Goal: Task Accomplishment & Management: Use online tool/utility

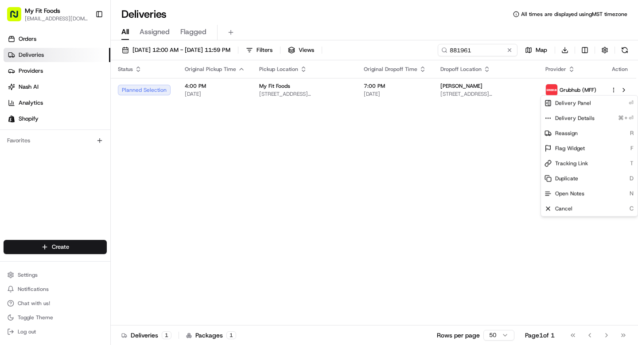
click at [488, 52] on html "My Fit Foods support@myfitfoods.com Toggle Sidebar Orders Deliveries Providers …" at bounding box center [319, 172] width 638 height 345
click at [488, 52] on input "881961" at bounding box center [478, 50] width 80 height 12
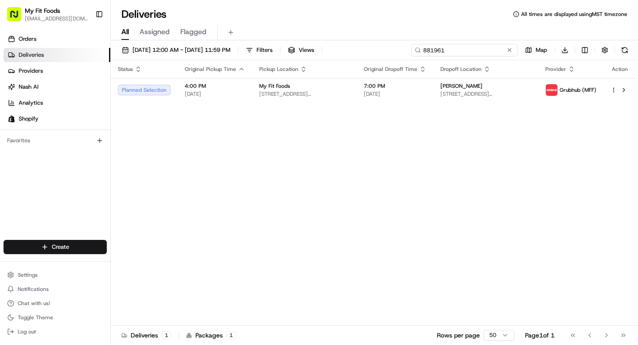
click at [488, 52] on input "881961" at bounding box center [464, 50] width 106 height 12
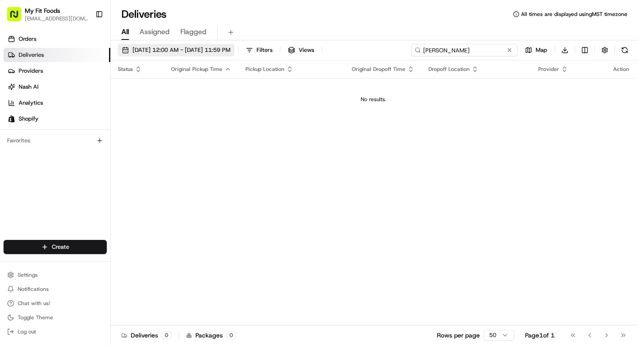
type input "hannah prine"
click at [161, 50] on span "08/25/2025 12:00 AM - 08/25/2025 11:59 PM" at bounding box center [181, 50] width 98 height 8
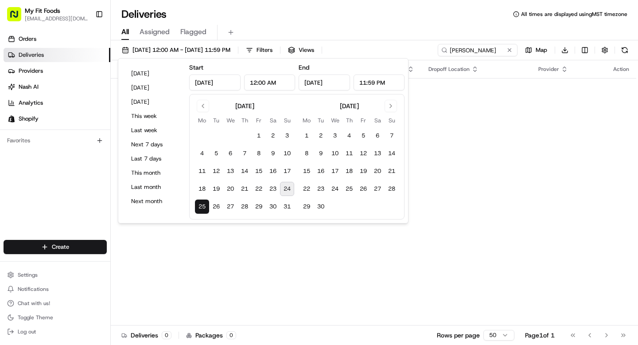
click at [286, 186] on button "24" at bounding box center [287, 189] width 14 height 14
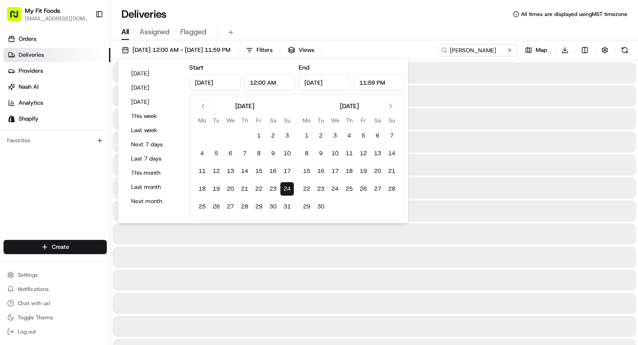
type input "Aug 24, 2025"
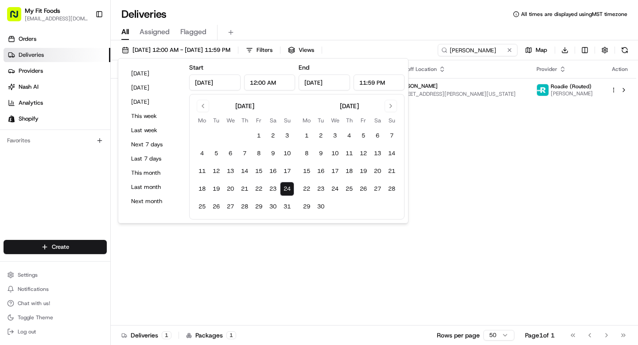
click at [420, 38] on div "All Assigned Flagged" at bounding box center [374, 33] width 527 height 16
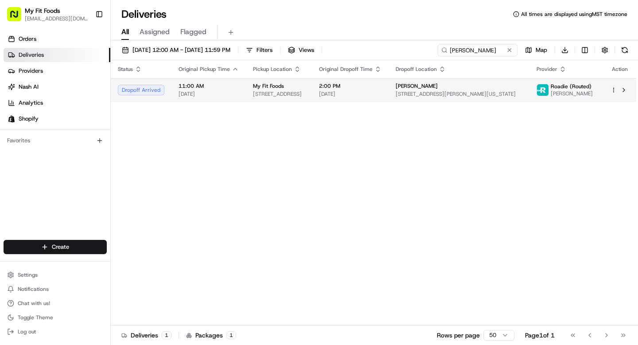
click at [586, 90] on span "[PERSON_NAME]" at bounding box center [572, 93] width 42 height 7
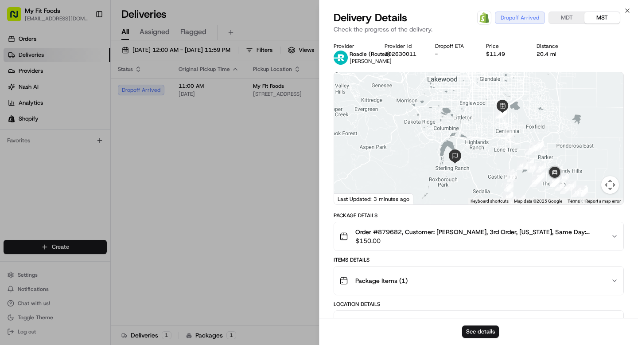
click at [614, 238] on icon "button" at bounding box center [614, 236] width 7 height 7
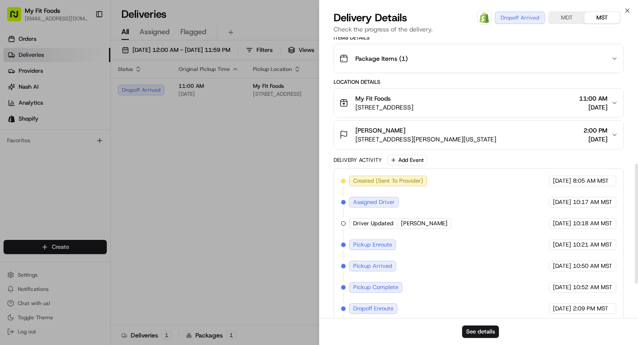
scroll to position [373, 0]
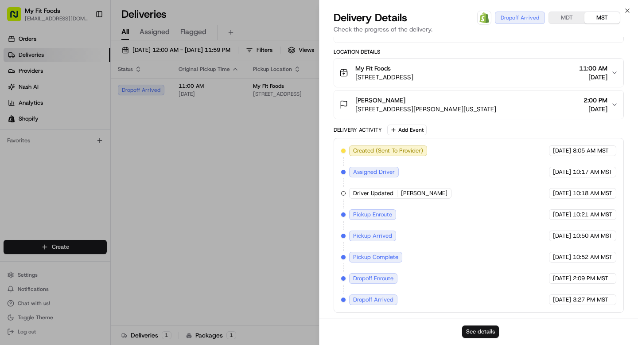
click at [481, 333] on button "See details" at bounding box center [480, 331] width 37 height 12
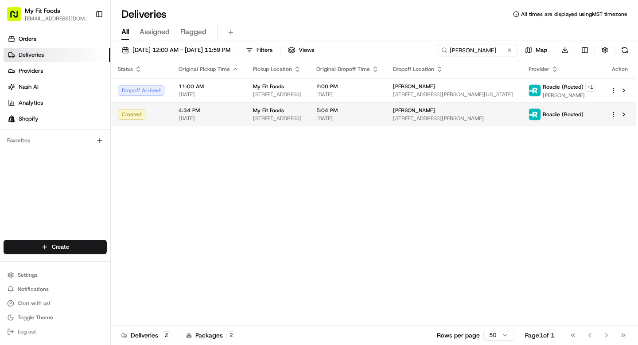
click at [309, 110] on td "My Fit Foods 8000 E Belleview Ave d 60, Greenwood Village, CO 80111, USA" at bounding box center [277, 114] width 63 height 24
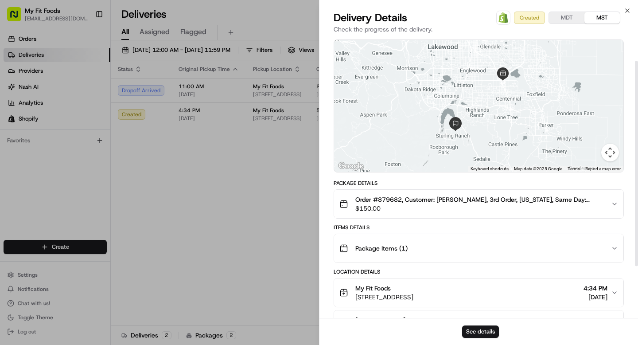
scroll to position [103, 0]
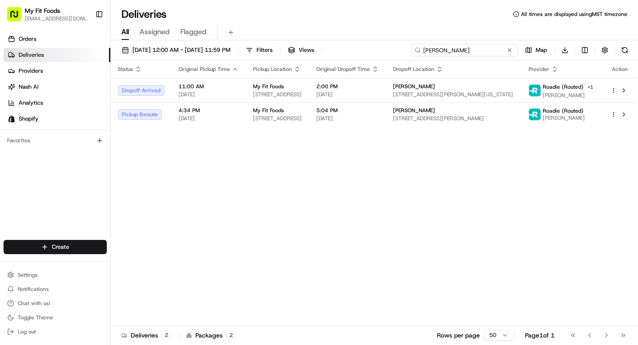
click at [485, 50] on input "hannah prine" at bounding box center [464, 50] width 106 height 12
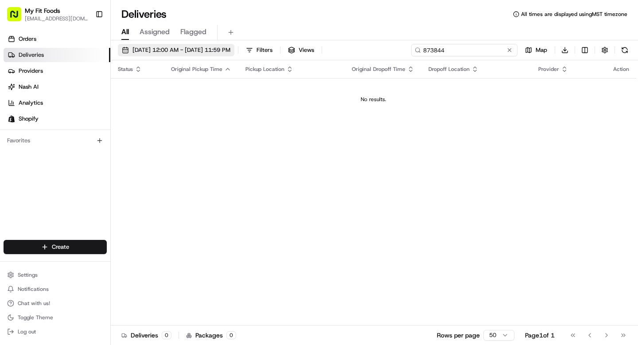
type input "873844"
click at [207, 51] on span "08/24/2025 12:00 AM - 08/24/2025 11:59 PM" at bounding box center [181, 50] width 98 height 8
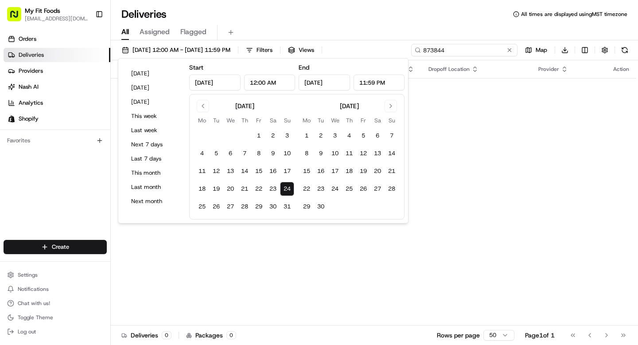
click at [461, 46] on input "873844" at bounding box center [464, 50] width 106 height 12
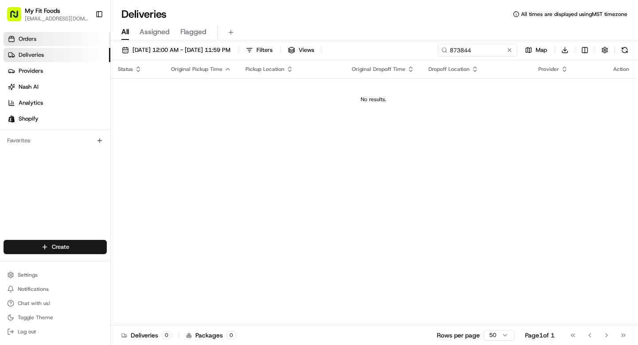
click at [45, 45] on link "Orders" at bounding box center [57, 39] width 107 height 14
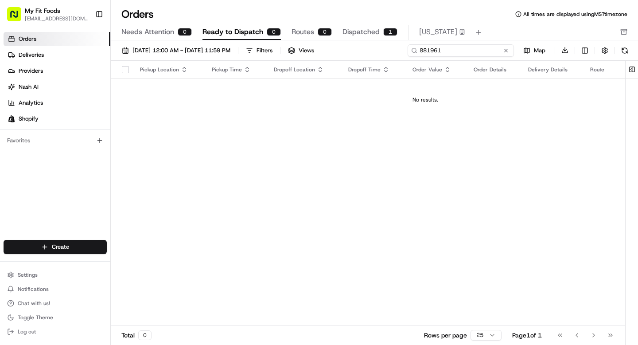
click at [466, 50] on input "881961" at bounding box center [460, 50] width 106 height 12
paste input "73844"
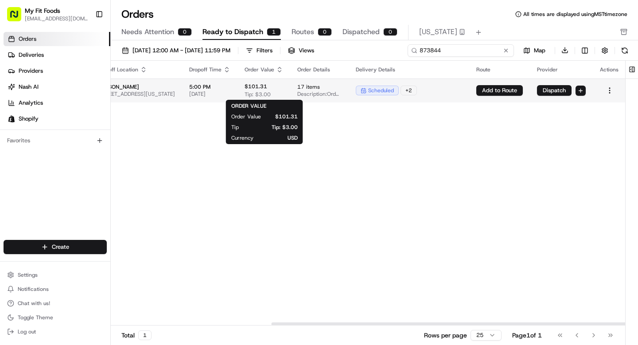
scroll to position [0, 233]
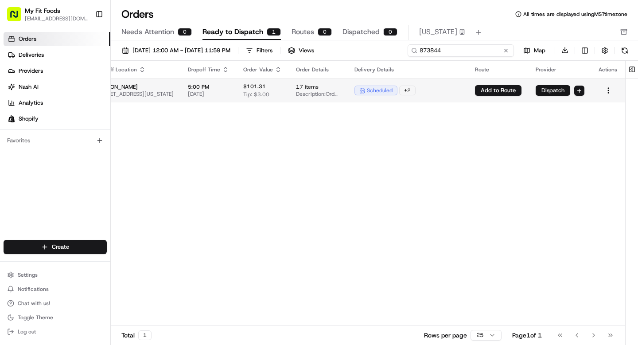
type input "873844"
click at [560, 90] on button "Dispatch" at bounding box center [552, 90] width 35 height 11
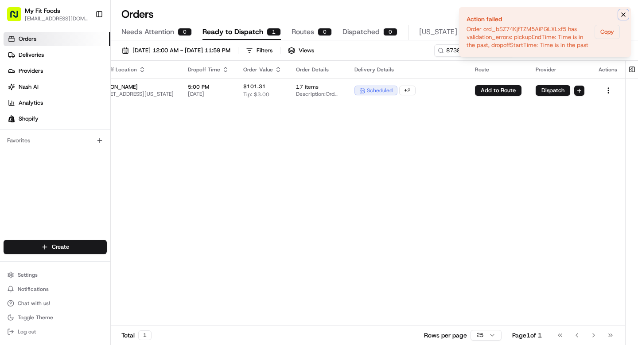
click at [623, 17] on icon "Notifications (F8)" at bounding box center [623, 14] width 7 height 7
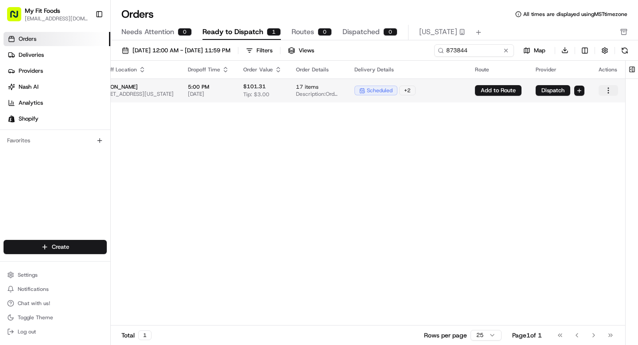
click at [608, 89] on html "My Fit Foods support@myfitfoods.com Toggle Sidebar Orders Deliveries Providers …" at bounding box center [319, 172] width 638 height 345
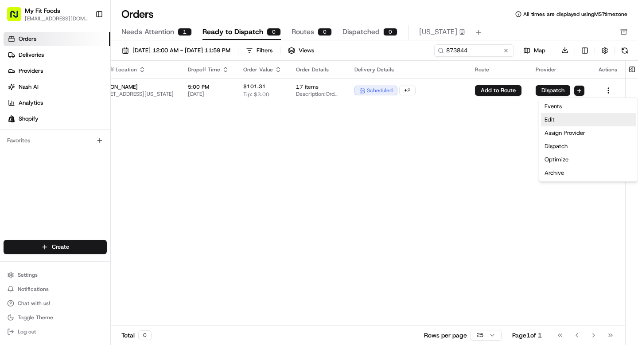
click at [554, 117] on div "Edit" at bounding box center [588, 119] width 95 height 13
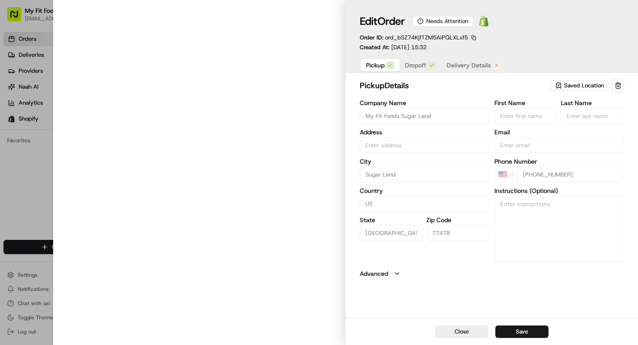
type input "2109 Hwy 6, Sugar Land, TX 77478, USA"
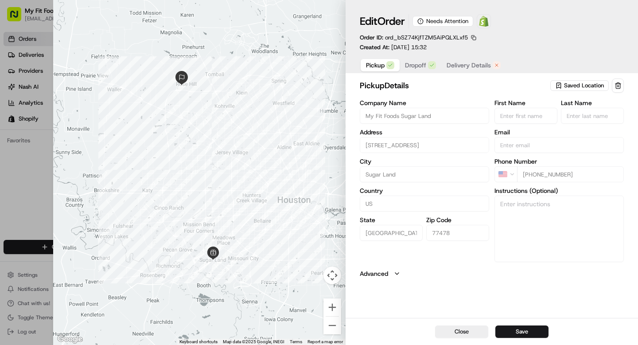
click at [413, 58] on div "Pickup Dropoff Delivery Details" at bounding box center [433, 65] width 147 height 16
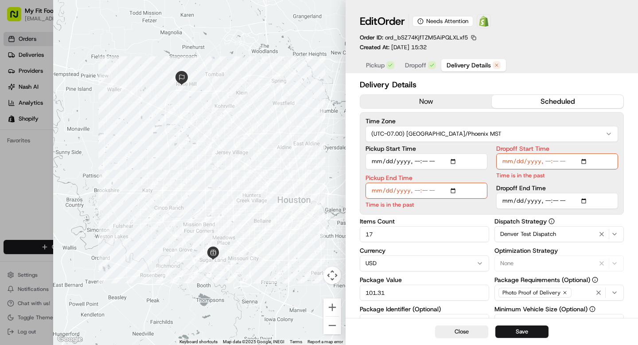
click at [454, 68] on span "Delivery Details" at bounding box center [468, 65] width 44 height 9
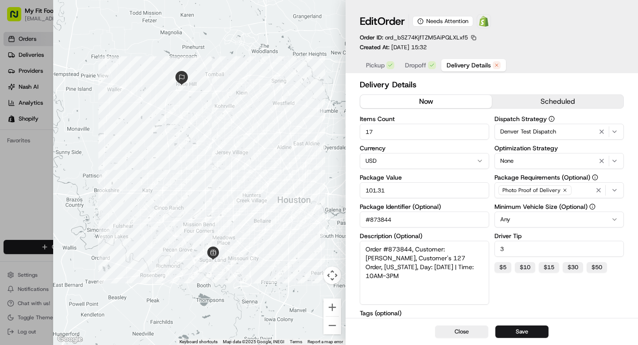
click at [416, 99] on button "now" at bounding box center [426, 101] width 132 height 13
click at [507, 331] on button "Save" at bounding box center [521, 331] width 53 height 12
type input "1"
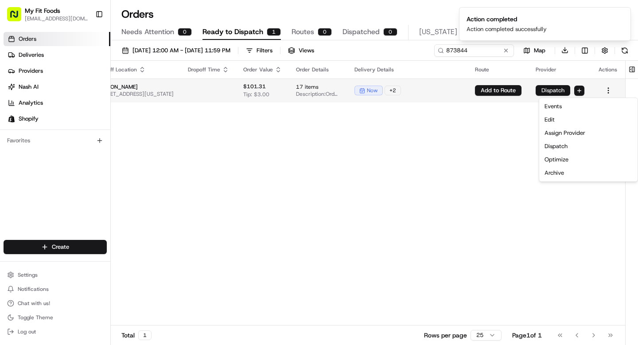
click at [549, 92] on button "Dispatch" at bounding box center [552, 90] width 35 height 11
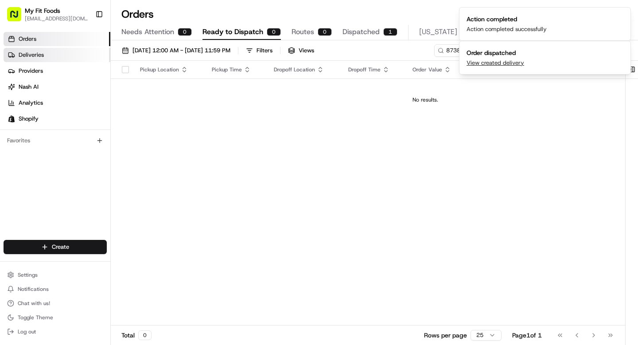
click at [58, 60] on link "Deliveries" at bounding box center [57, 55] width 107 height 14
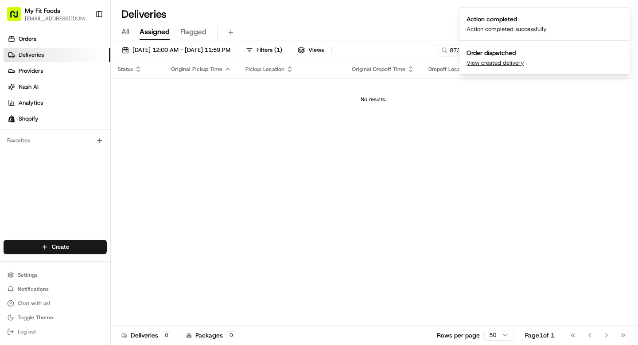
click at [454, 49] on ol "Action completed Action completed successfully Order dispatched View created de…" at bounding box center [545, 40] width 186 height 81
click at [454, 50] on ol "Action completed Action completed successfully Order dispatched View created de…" at bounding box center [545, 40] width 186 height 81
click at [411, 40] on div "08/24/2025 12:00 AM - 08/24/2025 11:59 PM Filters ( 1 ) Views 873844 Map Downlo…" at bounding box center [374, 193] width 527 height 306
click at [472, 142] on div "Status Original Pickup Time Pickup Location Original Dropoff Time Dropoff Locat…" at bounding box center [373, 192] width 525 height 265
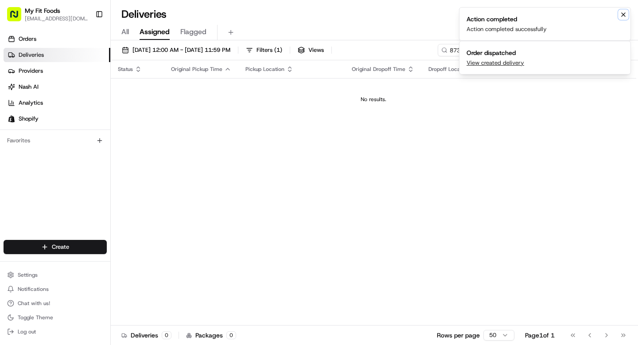
click at [624, 13] on icon "Notifications (F8)" at bounding box center [623, 15] width 4 height 4
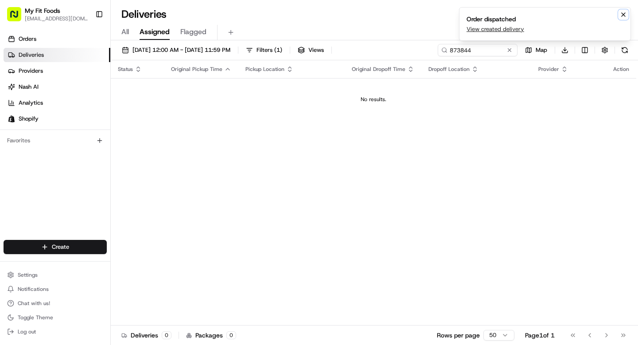
click at [622, 17] on icon "Notifications (F8)" at bounding box center [623, 14] width 7 height 7
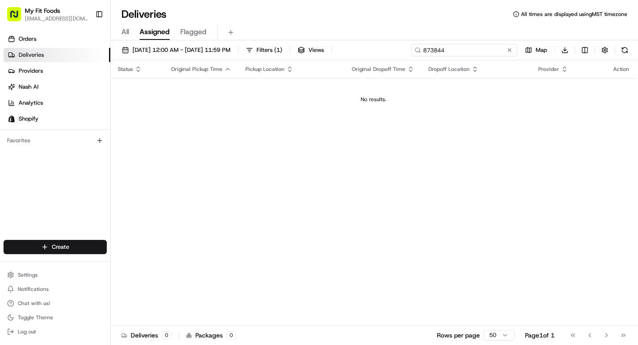
click at [493, 51] on input "873844" at bounding box center [464, 50] width 106 height 12
click at [493, 50] on input "873844" at bounding box center [464, 50] width 106 height 12
click at [509, 51] on button at bounding box center [509, 50] width 9 height 9
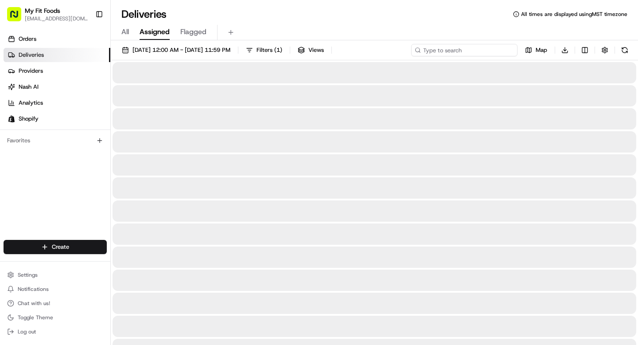
click at [477, 51] on input at bounding box center [464, 50] width 106 height 12
paste input "873844"
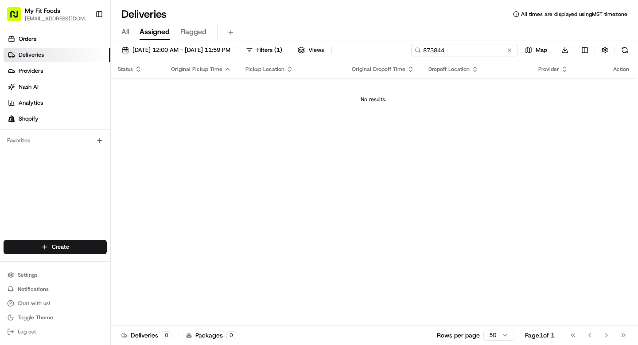
type input "873844"
click at [118, 26] on div "All Assigned Flagged" at bounding box center [374, 33] width 527 height 16
click at [124, 31] on span "All" at bounding box center [125, 32] width 8 height 11
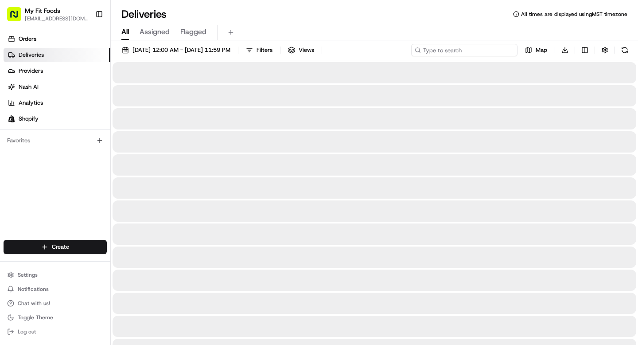
click at [471, 47] on input at bounding box center [464, 50] width 106 height 12
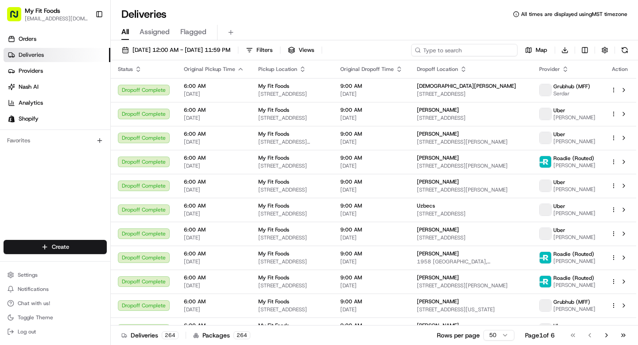
paste input "873844"
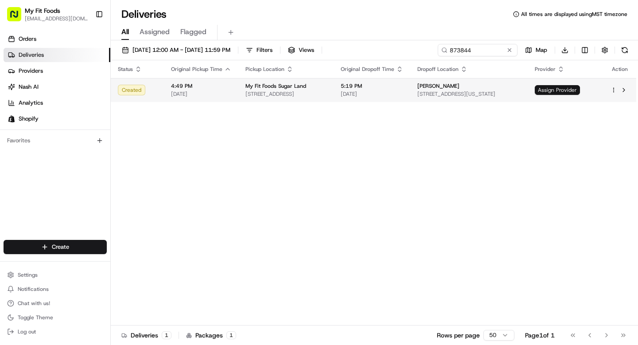
click at [565, 86] on span "Assign Provider" at bounding box center [557, 90] width 45 height 10
click at [277, 92] on span "2109 Hwy 6, Sugar Land, TX 77478, USA" at bounding box center [285, 93] width 81 height 7
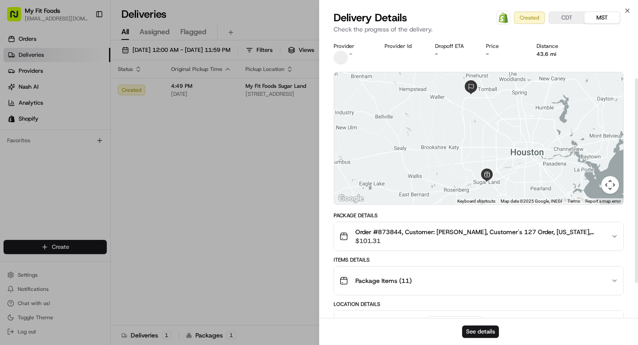
scroll to position [104, 0]
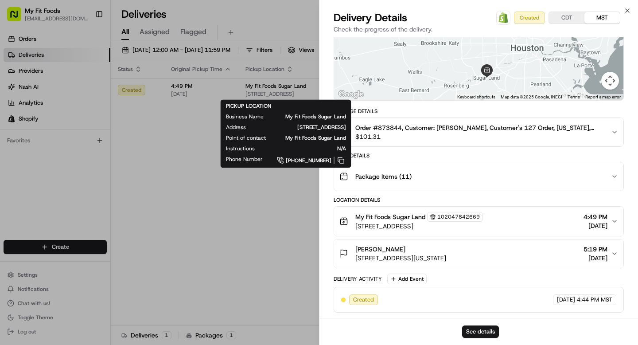
click at [443, 186] on button "Package Items ( 11 )" at bounding box center [478, 176] width 289 height 28
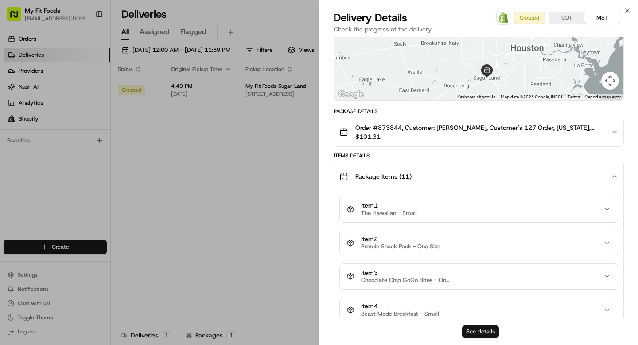
click at [494, 333] on button "See details" at bounding box center [480, 331] width 37 height 12
click at [618, 130] on button "Order #873844, Customer: [PERSON_NAME], Customer's 127 Order, [US_STATE], Day: …" at bounding box center [478, 132] width 289 height 28
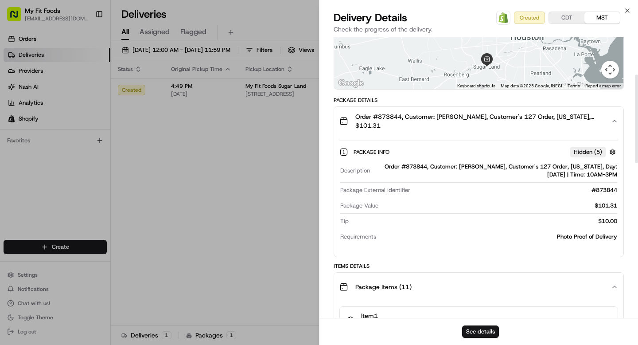
scroll to position [118, 0]
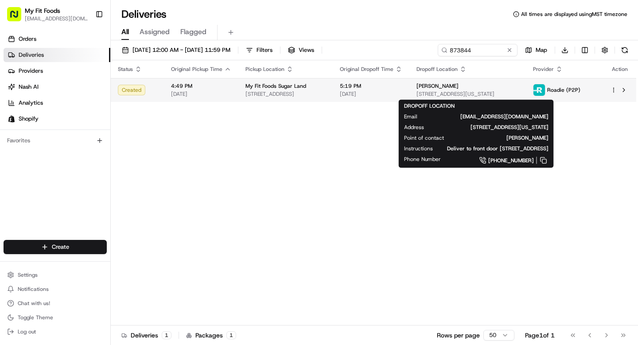
click at [458, 88] on span "[PERSON_NAME]" at bounding box center [437, 85] width 42 height 7
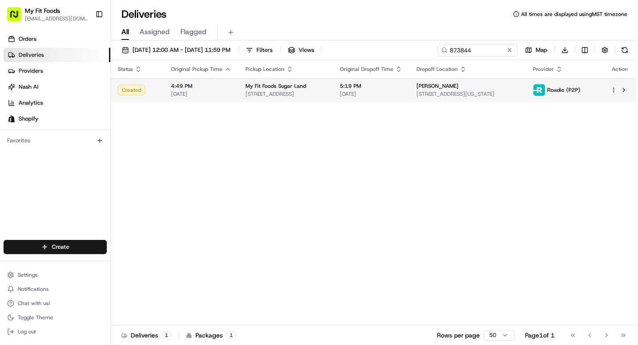
click at [409, 95] on td "5:19 PM 08/24/2025" at bounding box center [371, 90] width 77 height 24
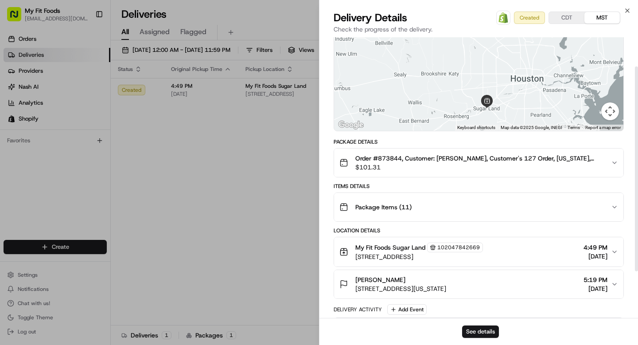
scroll to position [104, 0]
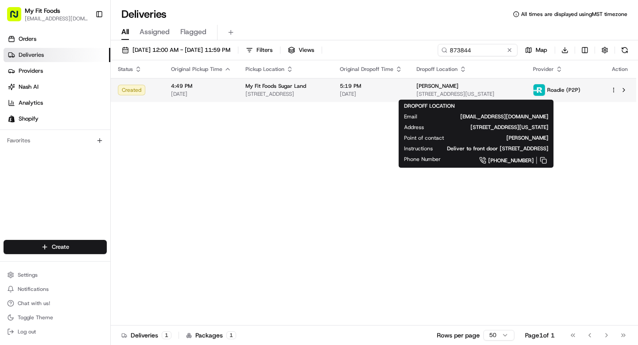
click at [409, 87] on td "5:19 PM 08/24/2025" at bounding box center [371, 90] width 77 height 24
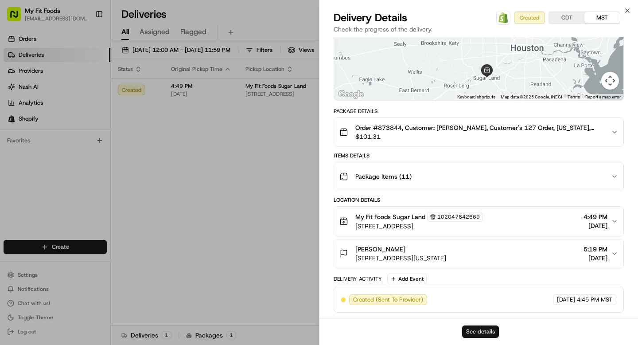
click at [487, 333] on button "See details" at bounding box center [480, 331] width 37 height 12
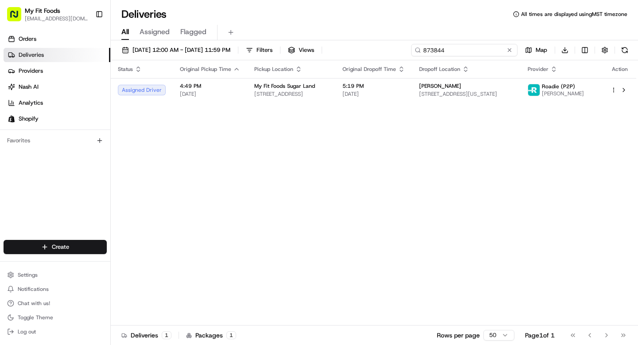
click at [456, 48] on input "873844" at bounding box center [464, 50] width 106 height 12
click at [457, 48] on input "873844" at bounding box center [464, 50] width 106 height 12
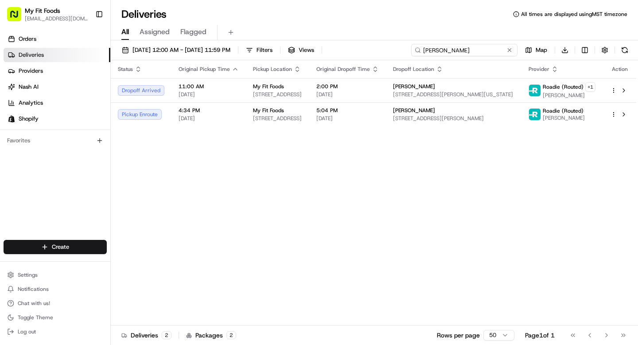
type input "hannah prin"
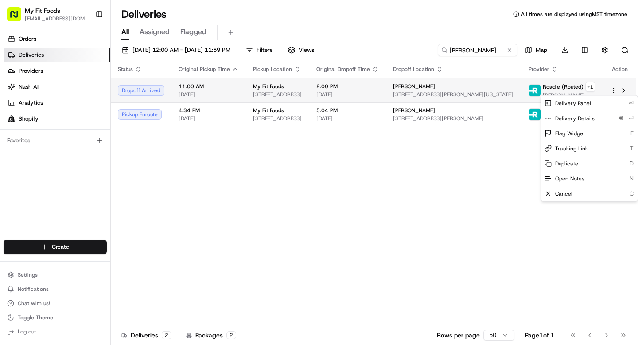
click at [614, 89] on html "My Fit Foods support@myfitfoods.com Toggle Sidebar Orders Deliveries Providers …" at bounding box center [319, 172] width 638 height 345
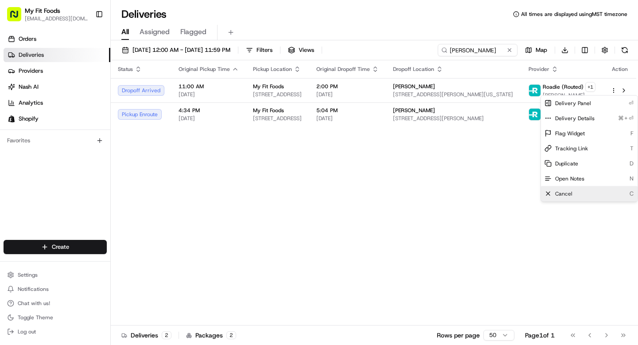
click at [565, 191] on span "Cancel" at bounding box center [563, 193] width 17 height 7
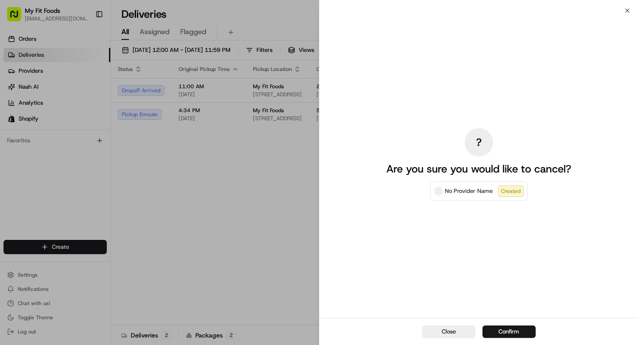
click at [437, 194] on span at bounding box center [438, 190] width 9 height 9
click at [496, 330] on button "Confirm" at bounding box center [508, 331] width 53 height 12
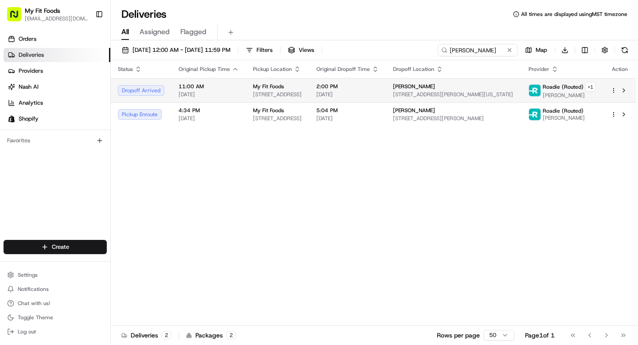
click at [612, 90] on html "My Fit Foods support@myfitfoods.com Toggle Sidebar Orders Deliveries Providers …" at bounding box center [319, 172] width 638 height 345
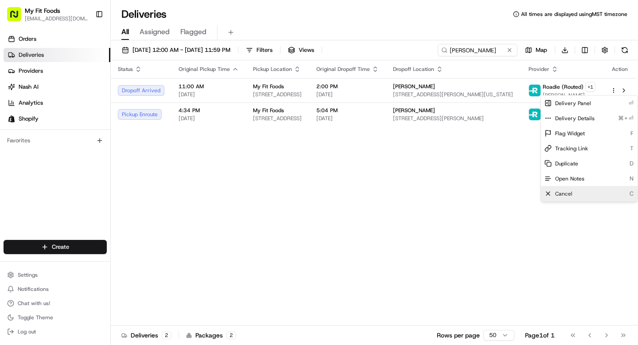
click at [565, 191] on span "Cancel" at bounding box center [563, 193] width 17 height 7
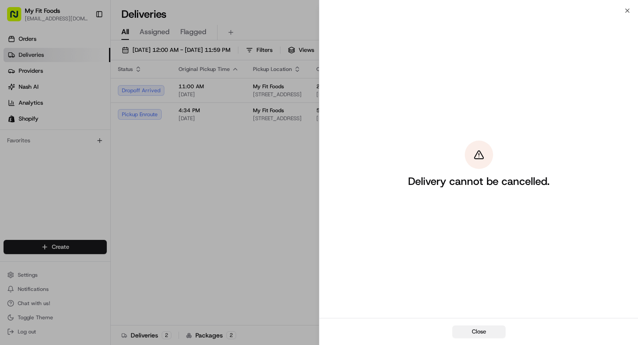
click at [467, 329] on button "Close" at bounding box center [478, 331] width 53 height 12
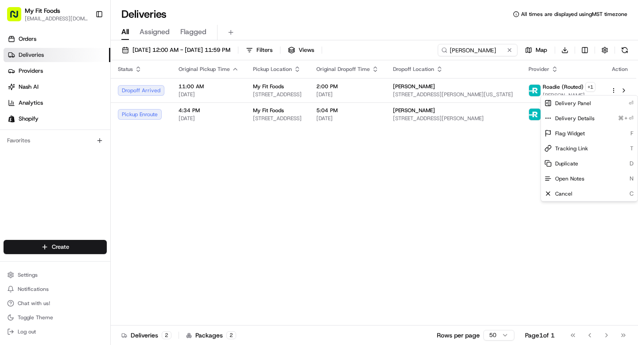
click at [418, 131] on div "Status Original Pickup Time Pickup Location Original Dropoff Time Dropoff Locat…" at bounding box center [373, 192] width 525 height 265
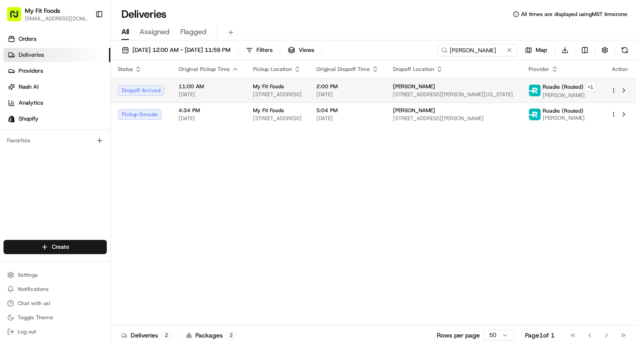
click at [379, 92] on span "[DATE]" at bounding box center [347, 94] width 62 height 7
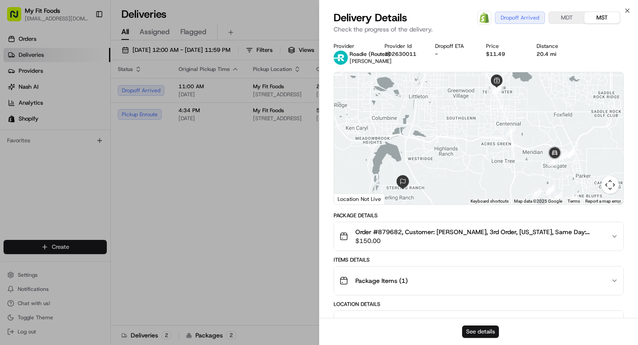
click at [478, 334] on button "See details" at bounding box center [480, 331] width 37 height 12
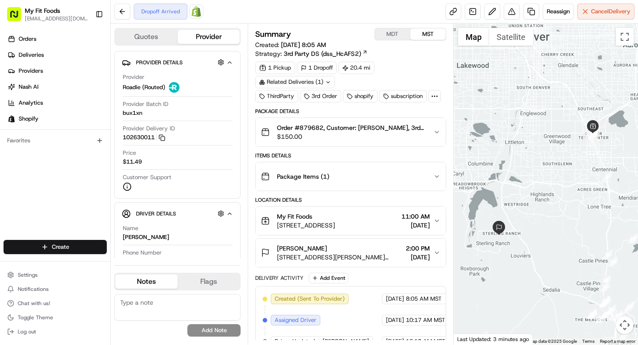
scroll to position [120, 0]
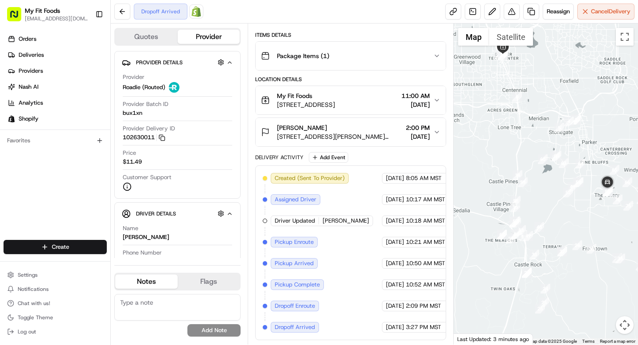
drag, startPoint x: 607, startPoint y: 148, endPoint x: 514, endPoint y: 69, distance: 121.9
click at [514, 69] on div at bounding box center [546, 183] width 185 height 321
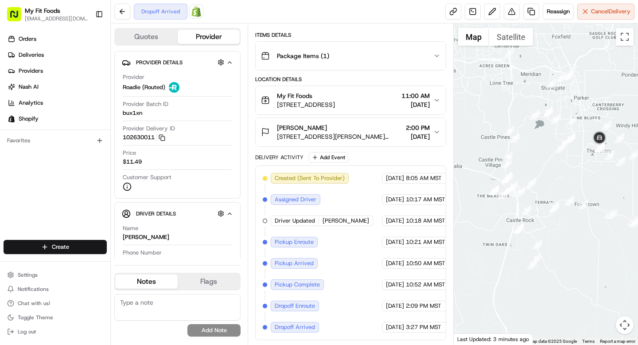
drag, startPoint x: 593, startPoint y: 177, endPoint x: 585, endPoint y: 132, distance: 46.0
click at [585, 132] on div at bounding box center [546, 183] width 185 height 321
click at [456, 12] on link at bounding box center [453, 12] width 16 height 16
click at [227, 212] on icon "button" at bounding box center [229, 213] width 7 height 7
click at [231, 213] on icon "button" at bounding box center [229, 213] width 7 height 7
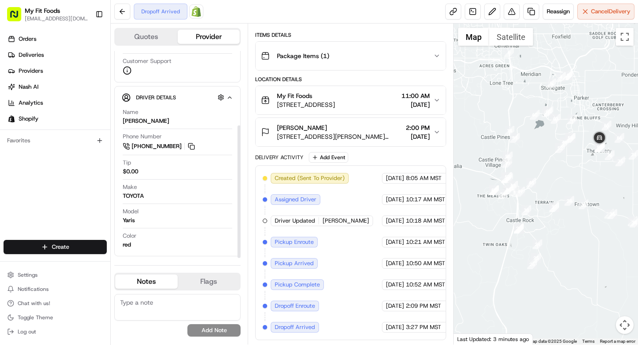
scroll to position [0, 0]
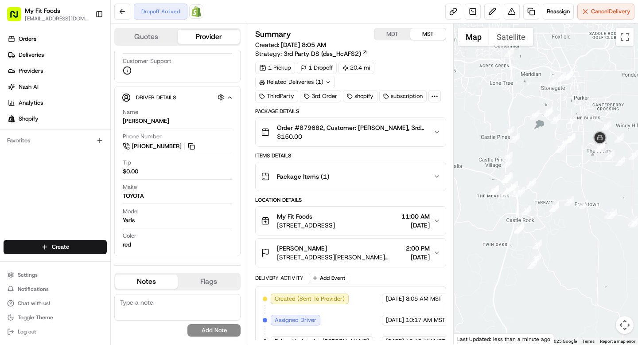
click at [306, 127] on span "Order #879682, Customer: [PERSON_NAME], 3rd Order, [US_STATE], Same Day: [DATE]…" at bounding box center [351, 127] width 149 height 9
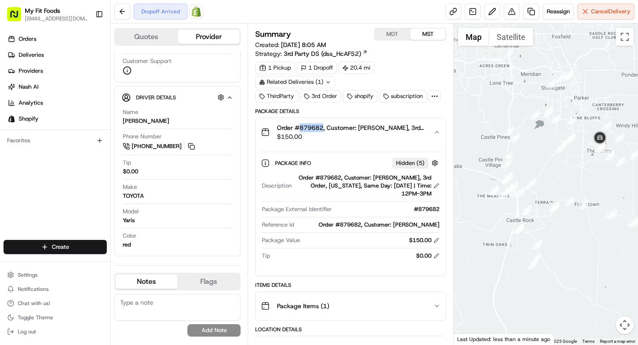
click at [306, 127] on span "Order #879682, Customer: [PERSON_NAME], 3rd Order, [US_STATE], Same Day: [DATE]…" at bounding box center [351, 127] width 149 height 9
copy span "879682"
click at [594, 8] on span "Cancel Delivery" at bounding box center [610, 12] width 39 height 8
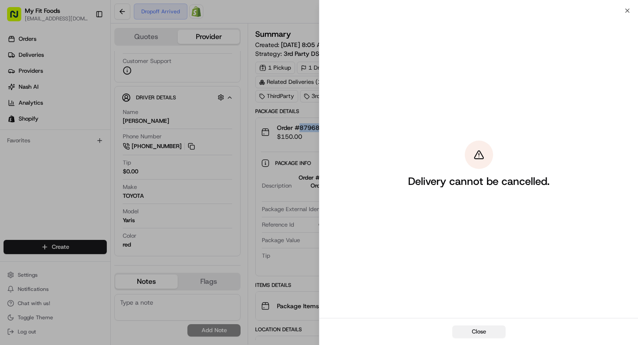
click at [480, 333] on button "Close" at bounding box center [478, 331] width 53 height 12
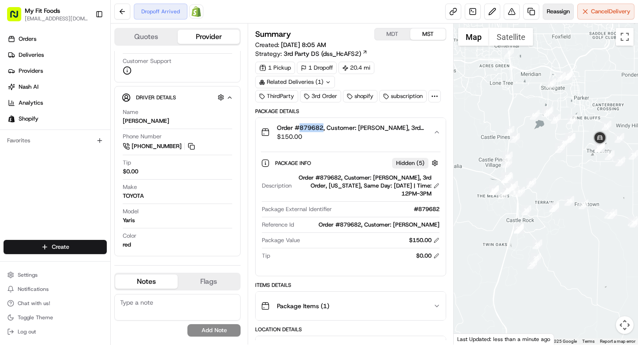
click at [554, 12] on span "Reassign" at bounding box center [558, 12] width 23 height 8
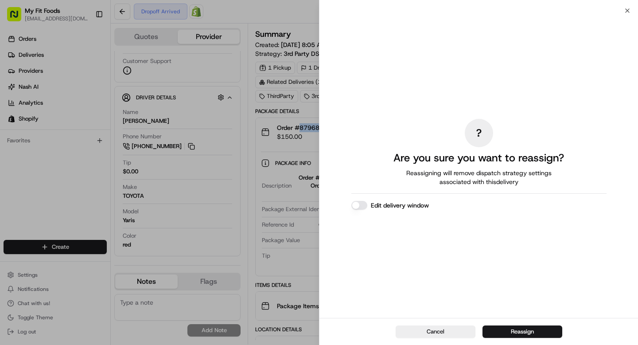
click at [513, 332] on button "Reassign" at bounding box center [522, 331] width 80 height 12
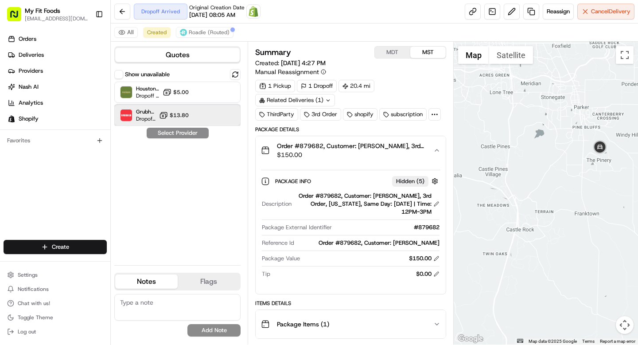
click at [198, 116] on div "Grubhub (MFF) Dropoff ETA 54 minutes $13.80" at bounding box center [177, 115] width 126 height 21
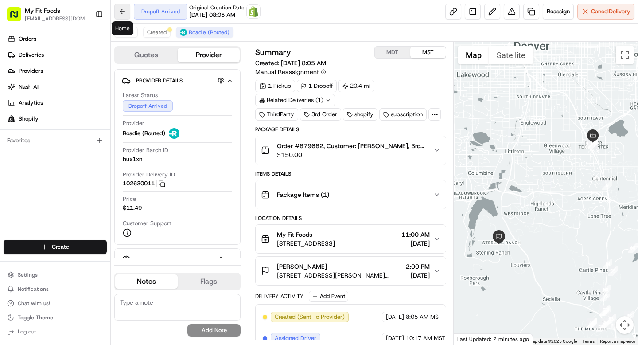
click at [119, 8] on button at bounding box center [122, 12] width 16 height 16
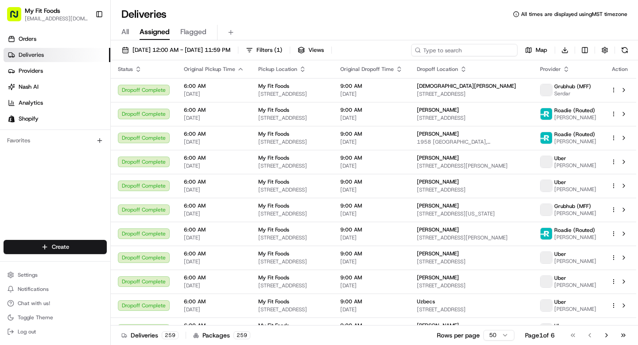
click at [477, 50] on input at bounding box center [464, 50] width 106 height 12
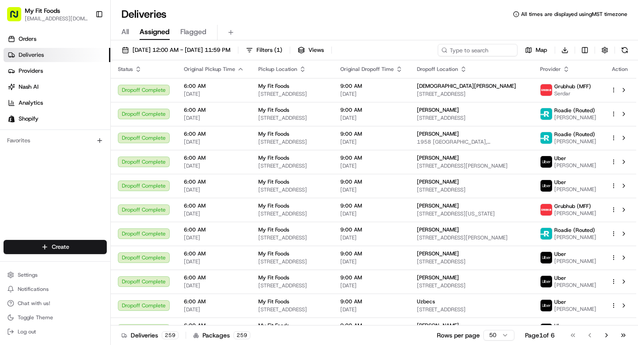
click at [122, 34] on span "All" at bounding box center [125, 32] width 8 height 11
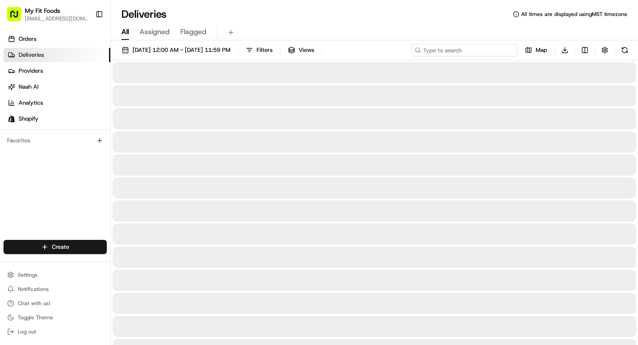
click at [463, 51] on input at bounding box center [464, 50] width 106 height 12
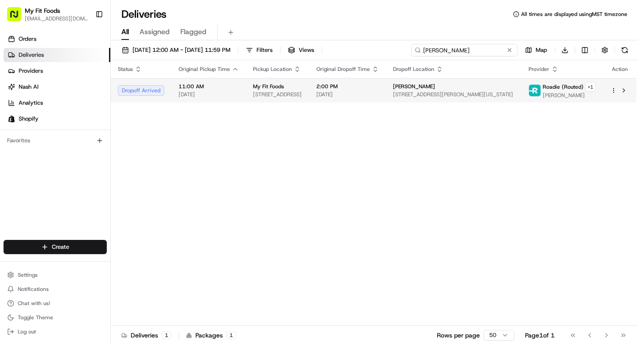
type input "hannah"
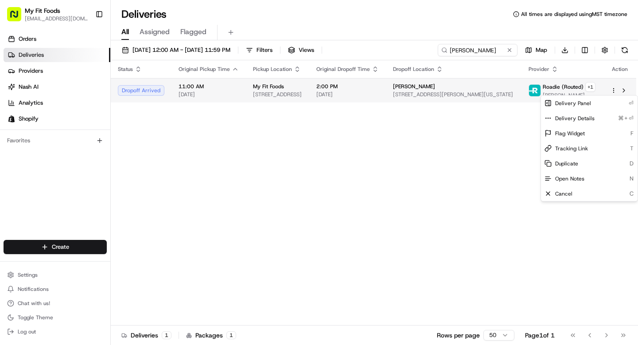
click at [610, 88] on html "My Fit Foods support@myfitfoods.com Toggle Sidebar Orders Deliveries Providers …" at bounding box center [319, 172] width 638 height 345
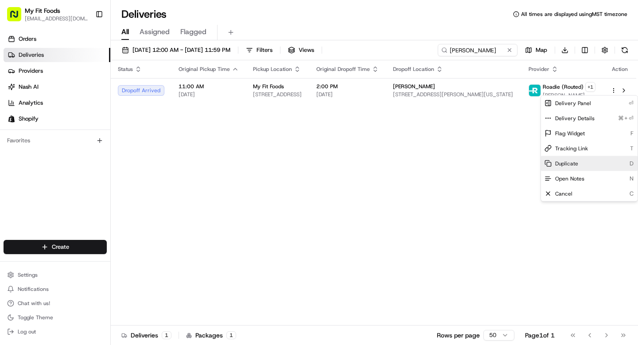
click at [566, 165] on span "Duplicate" at bounding box center [566, 163] width 23 height 7
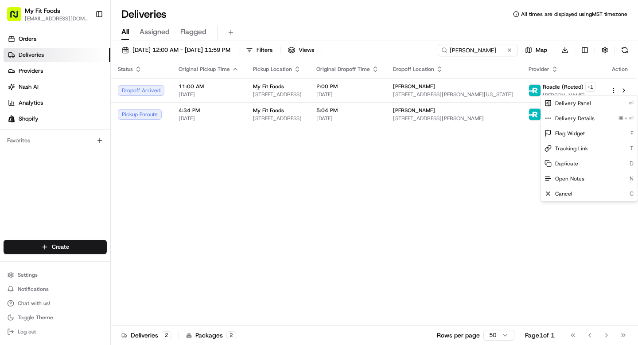
click at [283, 217] on html "My Fit Foods support@myfitfoods.com Toggle Sidebar Orders Deliveries Providers …" at bounding box center [319, 172] width 638 height 345
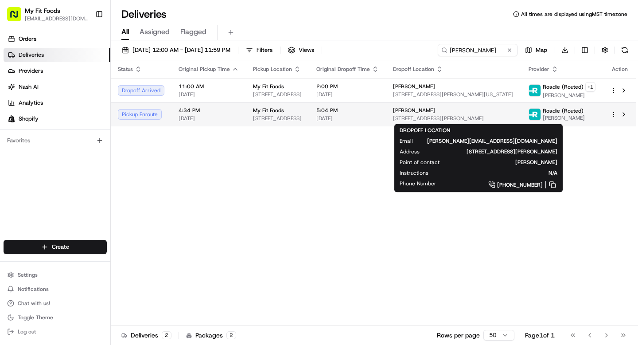
click at [435, 113] on span "[PERSON_NAME]" at bounding box center [414, 110] width 42 height 7
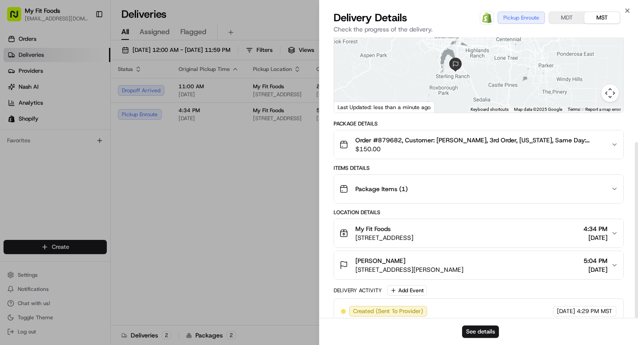
scroll to position [167, 0]
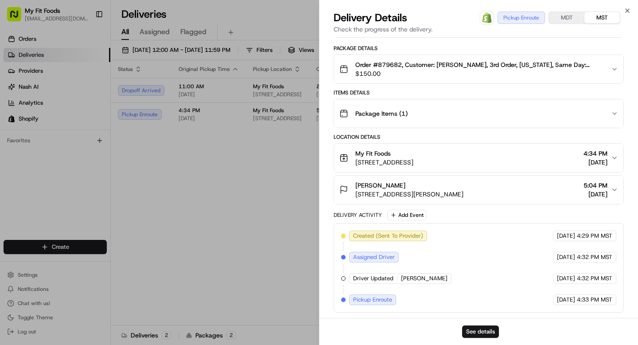
click at [610, 189] on div "Hannah Prine 9705 Taylor River Cir, Littleton, CO 80125, USA 5:04 PM 08/24/2025" at bounding box center [474, 190] width 271 height 18
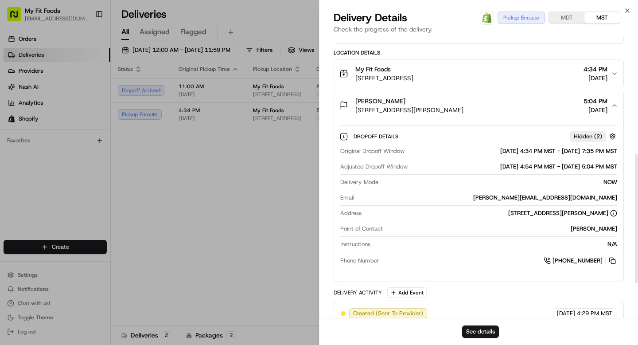
scroll to position [256, 0]
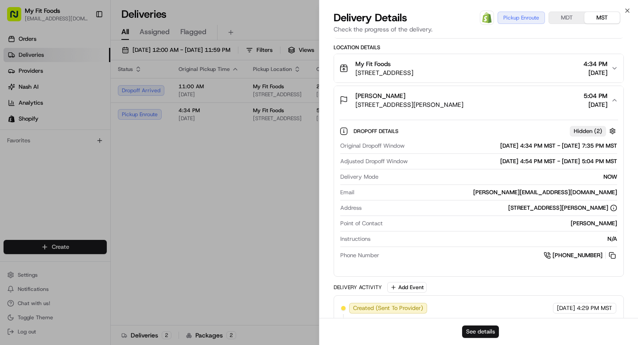
click at [480, 330] on button "See details" at bounding box center [480, 331] width 37 height 12
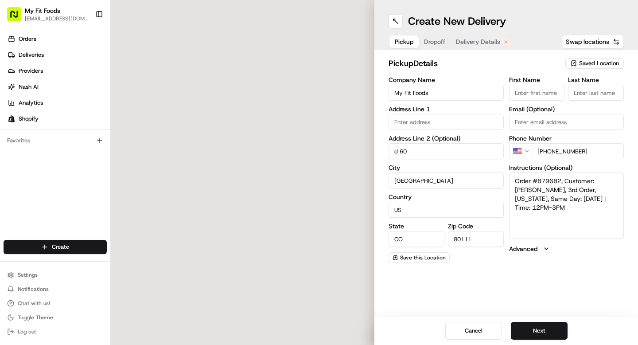
type input "[STREET_ADDRESS]"
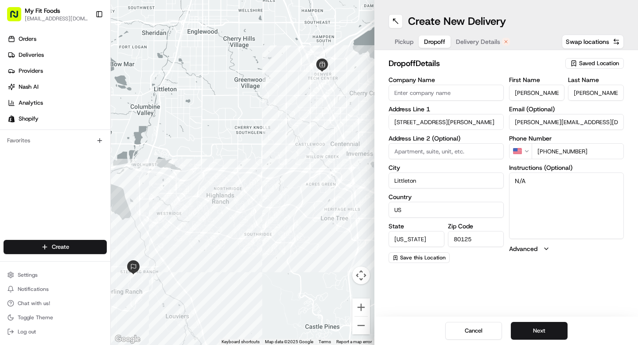
click at [435, 47] on button "Dropoff" at bounding box center [435, 41] width 32 height 12
click at [474, 39] on span "Delivery Details" at bounding box center [478, 41] width 44 height 9
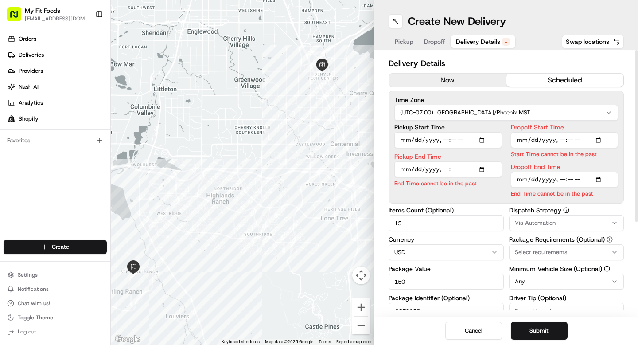
click at [440, 78] on button "now" at bounding box center [447, 80] width 117 height 13
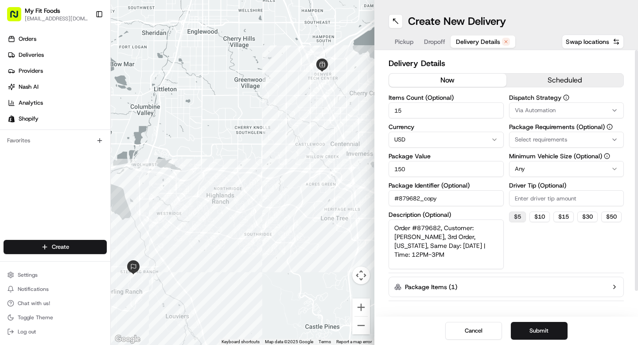
click at [518, 217] on button "$ 5" at bounding box center [517, 216] width 17 height 11
type input "5"
click at [534, 330] on button "Submit" at bounding box center [539, 331] width 57 height 18
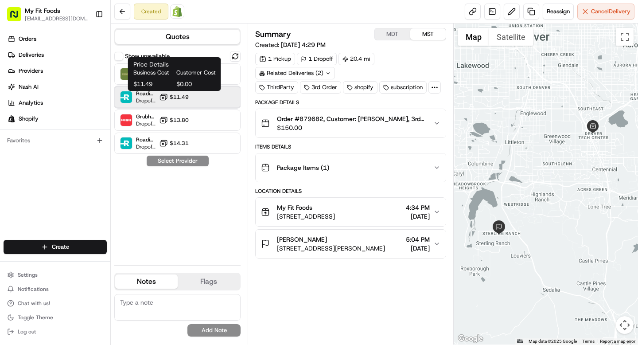
click at [201, 98] on div "Roadie (Routed) Dropoff ETA - $11.49" at bounding box center [177, 96] width 126 height 21
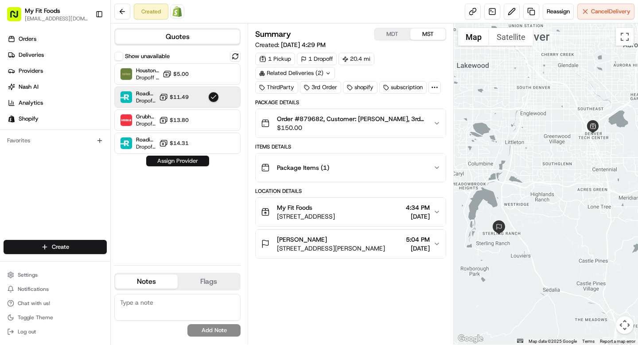
click at [194, 165] on button "Assign Provider" at bounding box center [177, 160] width 63 height 11
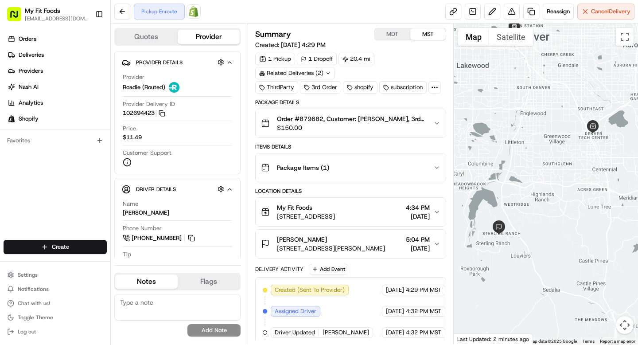
click at [324, 128] on span "$150.00" at bounding box center [351, 127] width 149 height 9
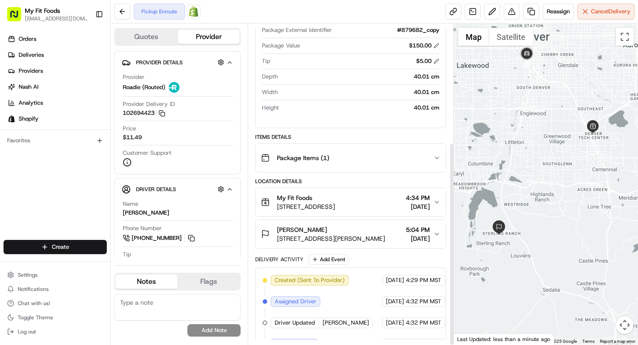
scroll to position [187, 0]
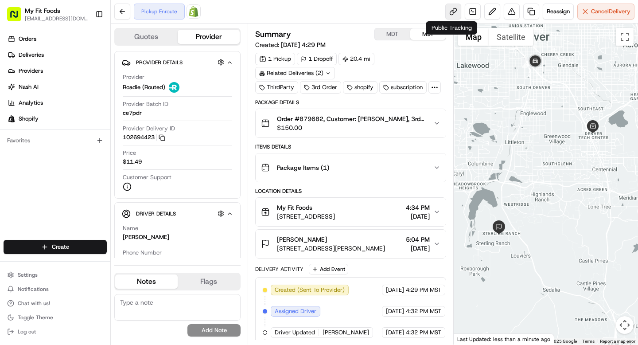
click at [449, 8] on link at bounding box center [453, 12] width 16 height 16
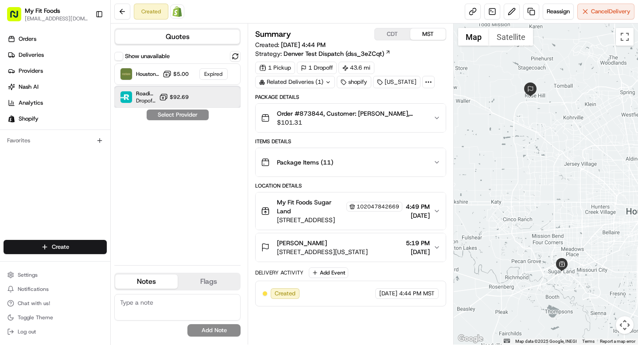
click at [199, 96] on div "Roadie (P2P) Dropoff ETA - $92.69" at bounding box center [177, 96] width 126 height 21
click at [437, 116] on icon "button" at bounding box center [436, 117] width 7 height 7
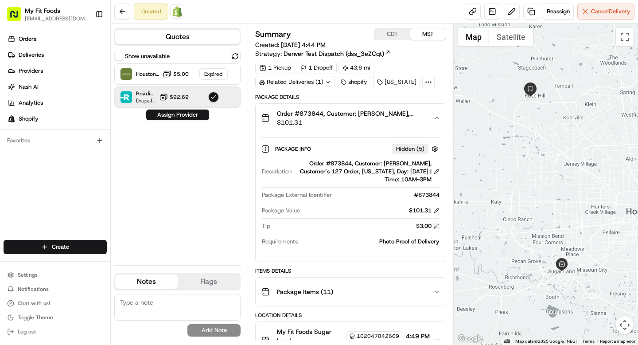
click at [436, 225] on button at bounding box center [436, 226] width 6 height 6
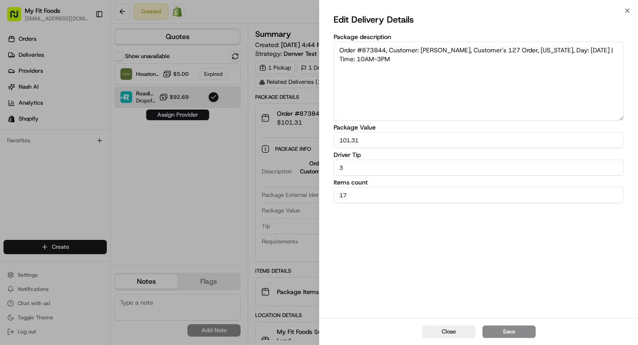
drag, startPoint x: 356, startPoint y: 166, endPoint x: 284, endPoint y: 165, distance: 71.8
click at [296, 166] on body "My Fit Foods [EMAIL_ADDRESS][DOMAIN_NAME] Toggle Sidebar Orders Deliveries Prov…" at bounding box center [319, 172] width 638 height 345
type input "10"
click at [497, 329] on button "Save" at bounding box center [508, 331] width 53 height 12
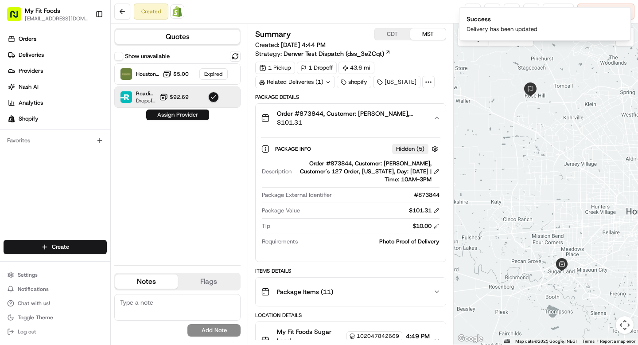
click at [192, 116] on button "Assign Provider" at bounding box center [177, 114] width 63 height 11
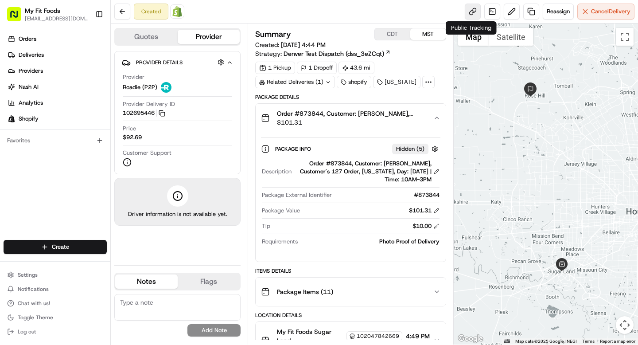
click at [470, 9] on link at bounding box center [473, 12] width 16 height 16
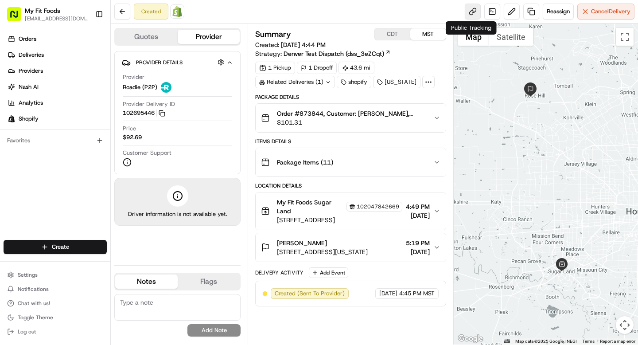
click at [473, 13] on link at bounding box center [473, 12] width 16 height 16
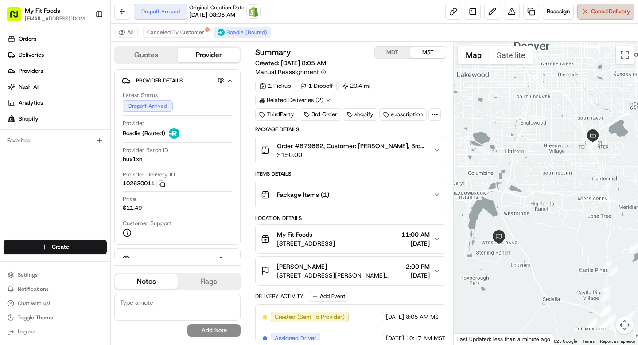
click at [617, 7] on button "Cancel Delivery" at bounding box center [605, 12] width 57 height 16
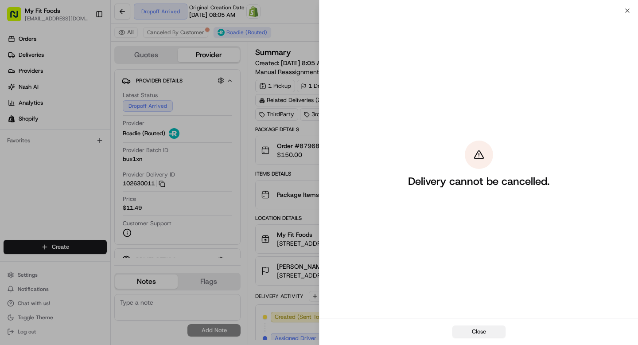
click at [492, 333] on button "Close" at bounding box center [478, 331] width 53 height 12
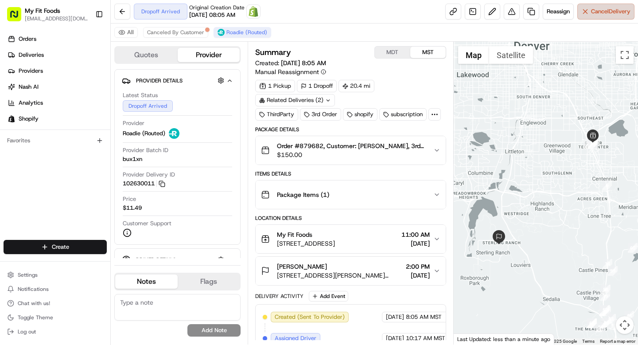
click at [622, 15] on span "Cancel Delivery" at bounding box center [610, 12] width 39 height 8
click at [613, 9] on span "Cancel Delivery" at bounding box center [610, 12] width 39 height 8
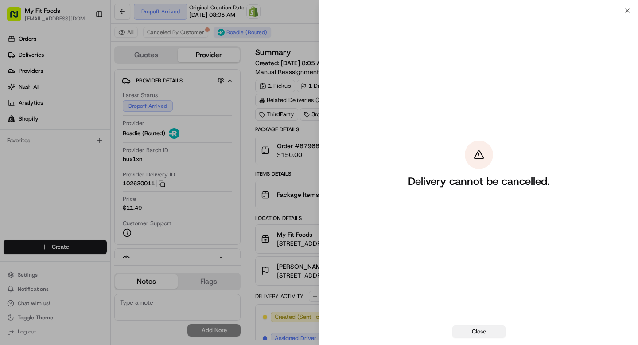
click at [487, 330] on button "Close" at bounding box center [478, 331] width 53 height 12
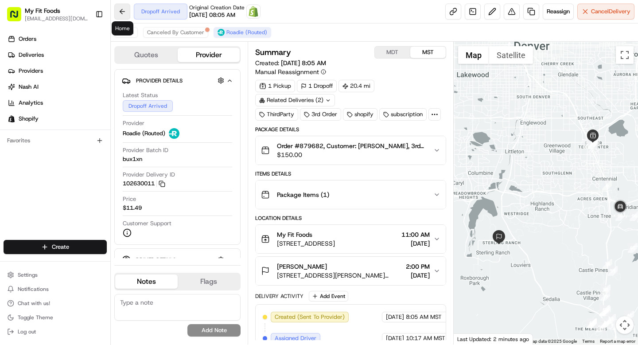
click at [122, 14] on button at bounding box center [122, 12] width 16 height 16
